Goal: Find specific page/section: Find specific page/section

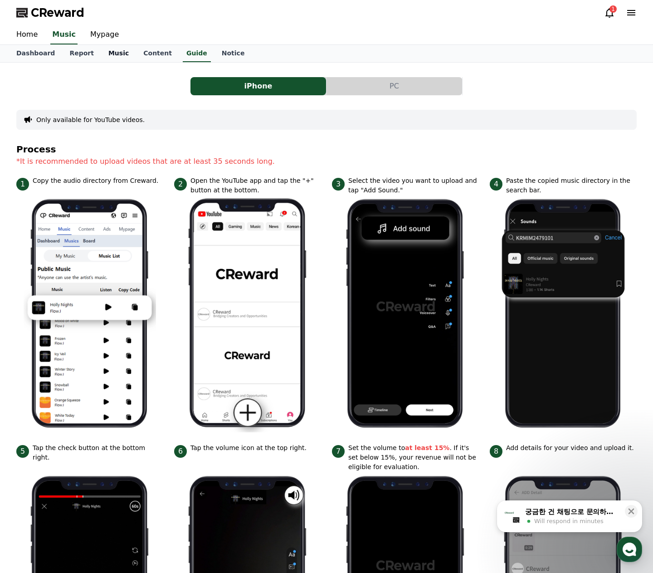
click at [114, 54] on link "Music" at bounding box center [118, 53] width 35 height 17
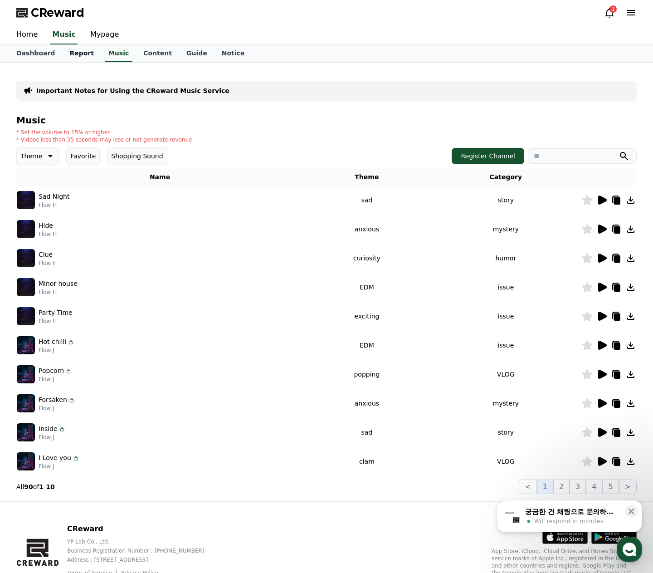
click at [78, 55] on link "Report" at bounding box center [81, 53] width 39 height 17
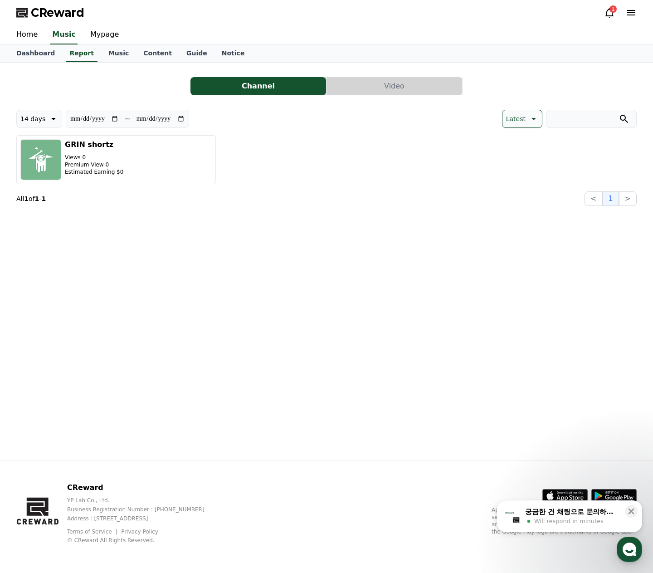
click at [278, 184] on div "GRIN shortz Views 0 Premium View 0 Estimated Earning $0" at bounding box center [326, 159] width 621 height 49
click at [416, 242] on div "**********" at bounding box center [326, 261] width 635 height 397
click at [607, 14] on icon at bounding box center [610, 13] width 8 height 10
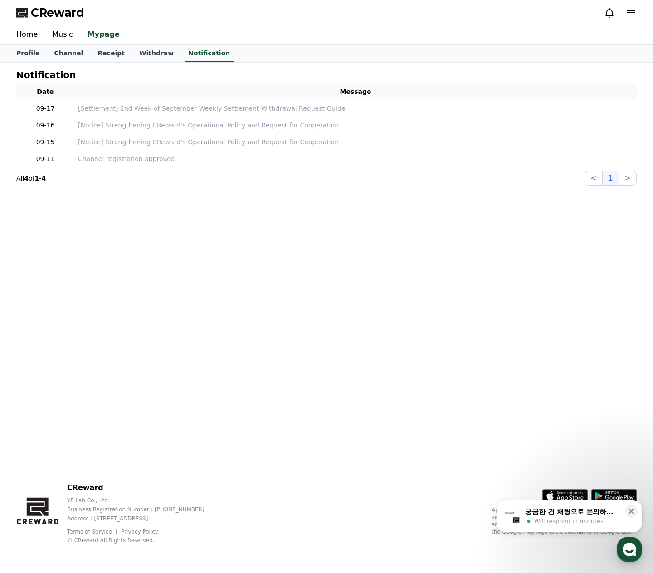
click at [508, 213] on div "Notification Date Message 09-17 [Settlement] 2nd Week of September Weekly Settl…" at bounding box center [326, 261] width 635 height 397
